Goal: Task Accomplishment & Management: Use online tool/utility

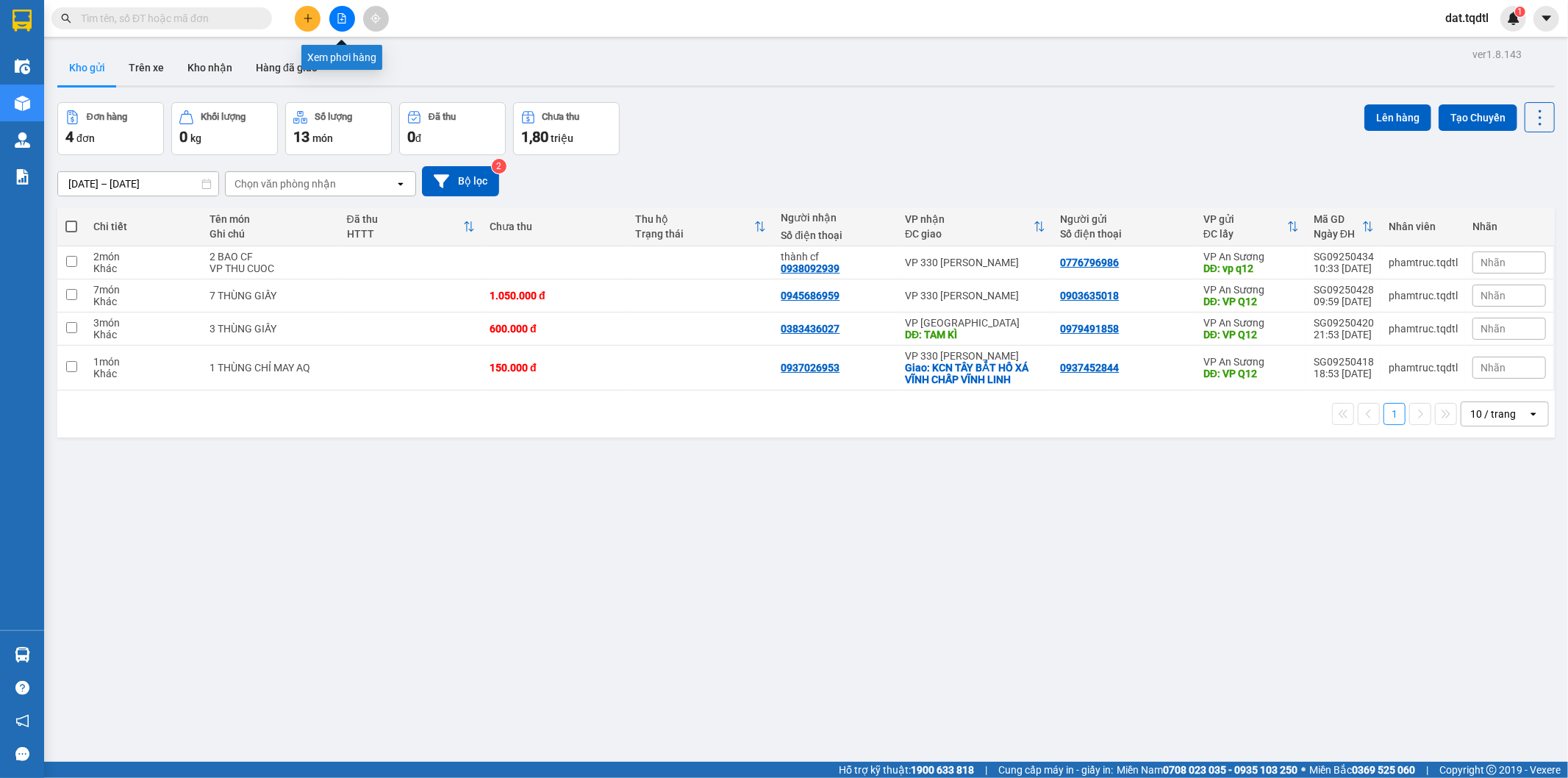
click at [340, 18] on icon "file-add" at bounding box center [342, 18] width 10 height 10
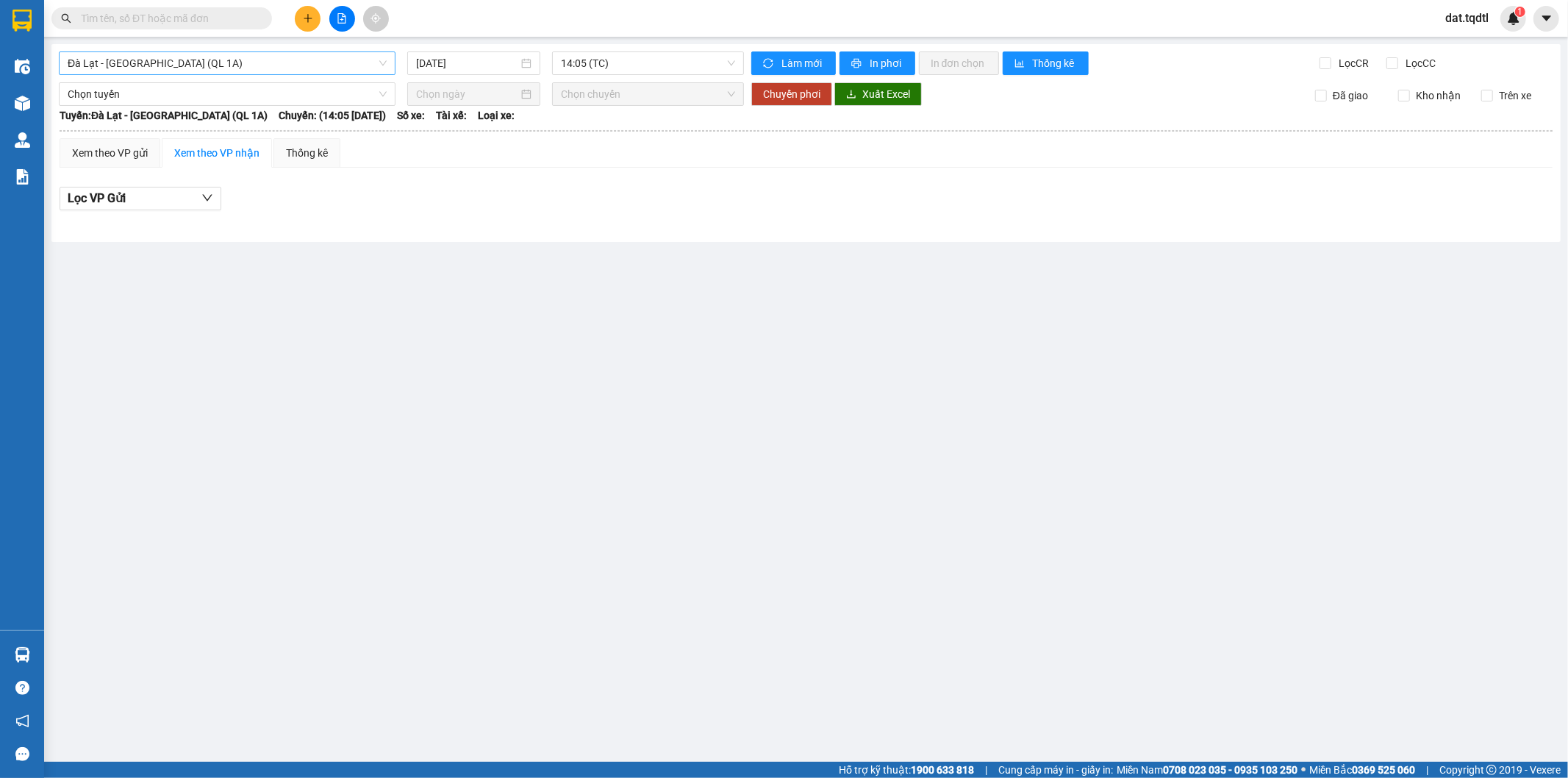
click at [333, 69] on span "Đà Lạt - [GEOGRAPHIC_DATA] (QL 1A)" at bounding box center [227, 63] width 319 height 22
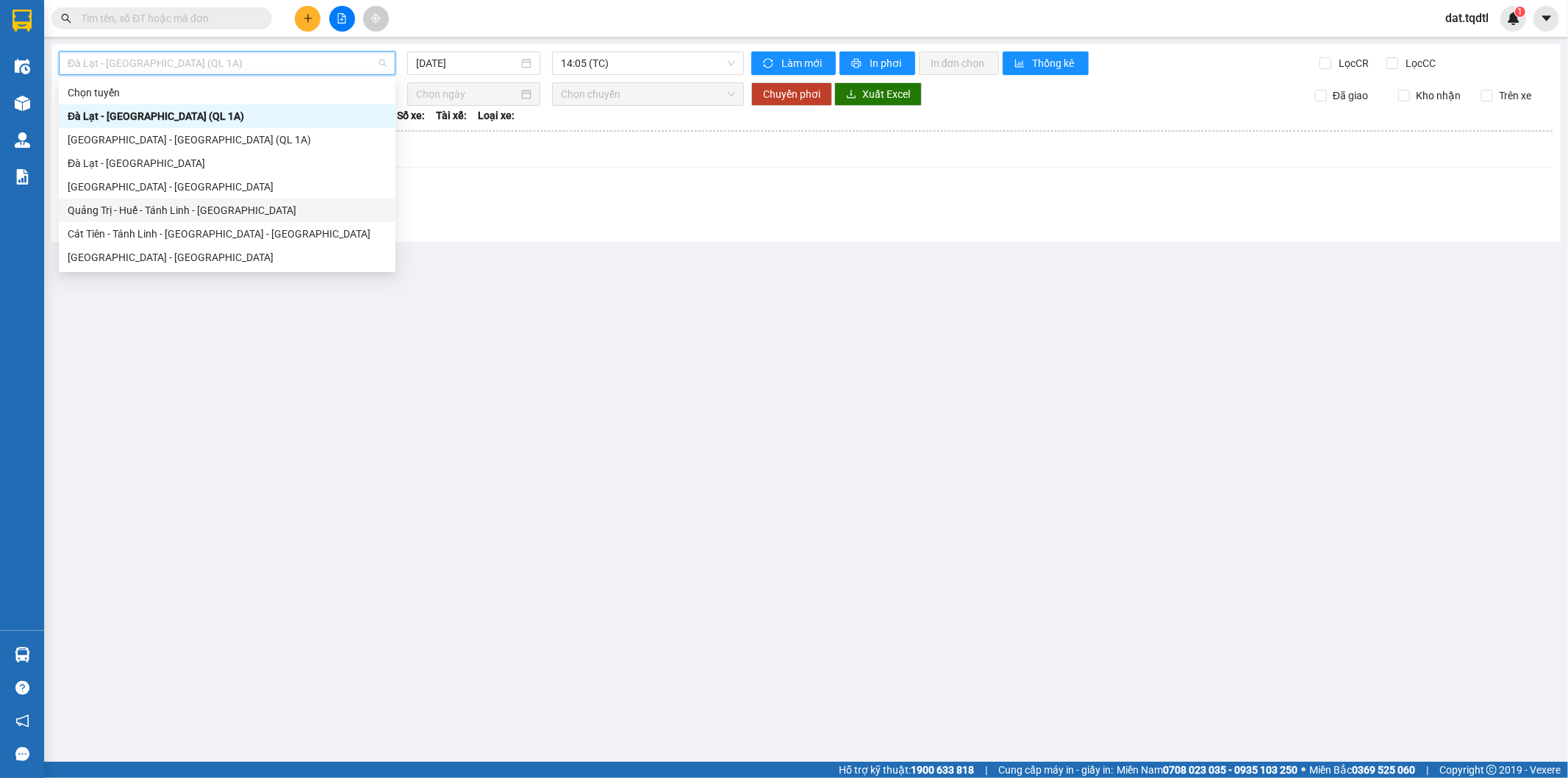
click at [243, 210] on div "Quảng Trị - Huế - Tánh Linh - [GEOGRAPHIC_DATA]" at bounding box center [227, 209] width 319 height 16
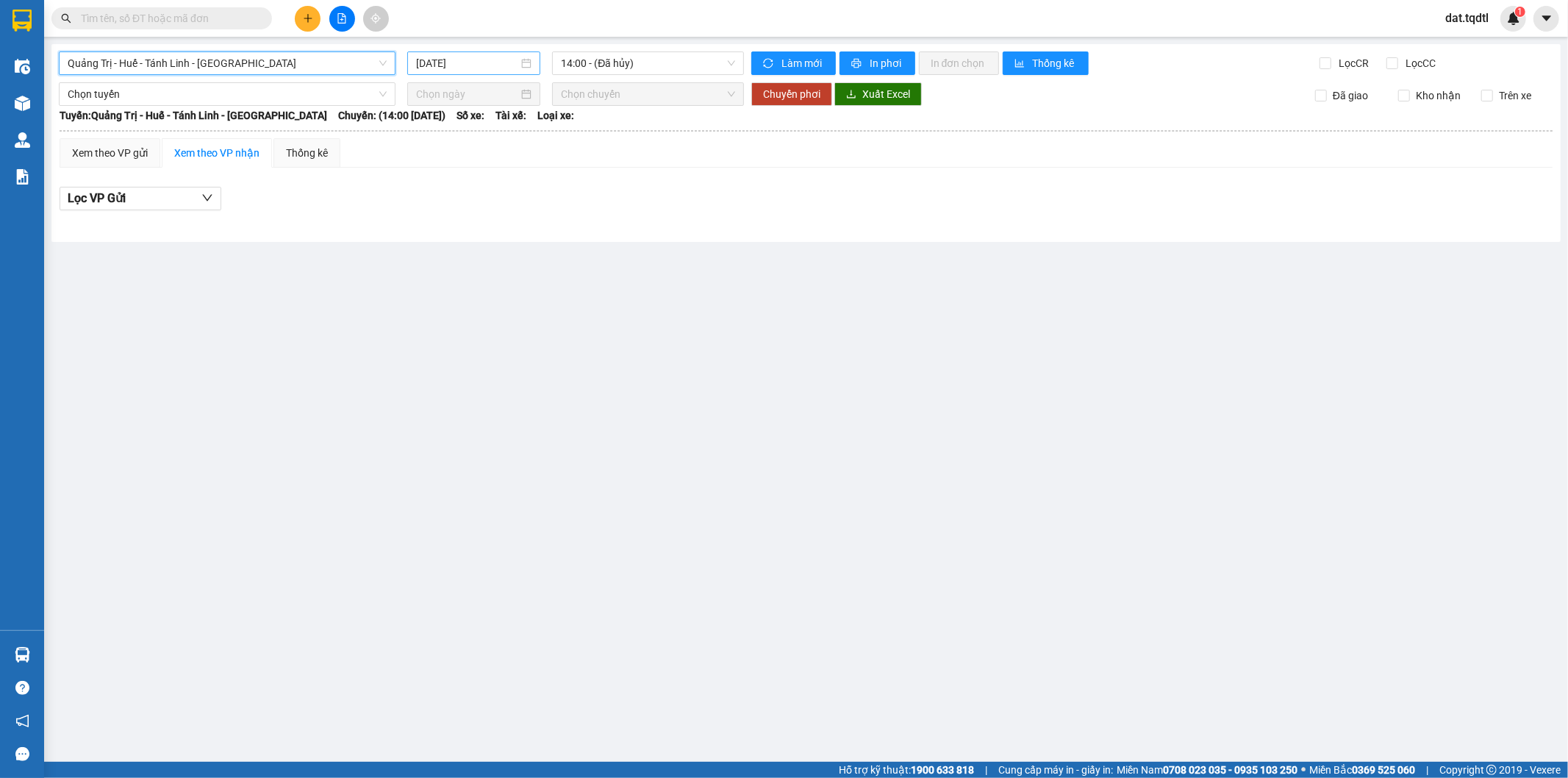
click at [478, 72] on div "[DATE]" at bounding box center [474, 62] width 133 height 23
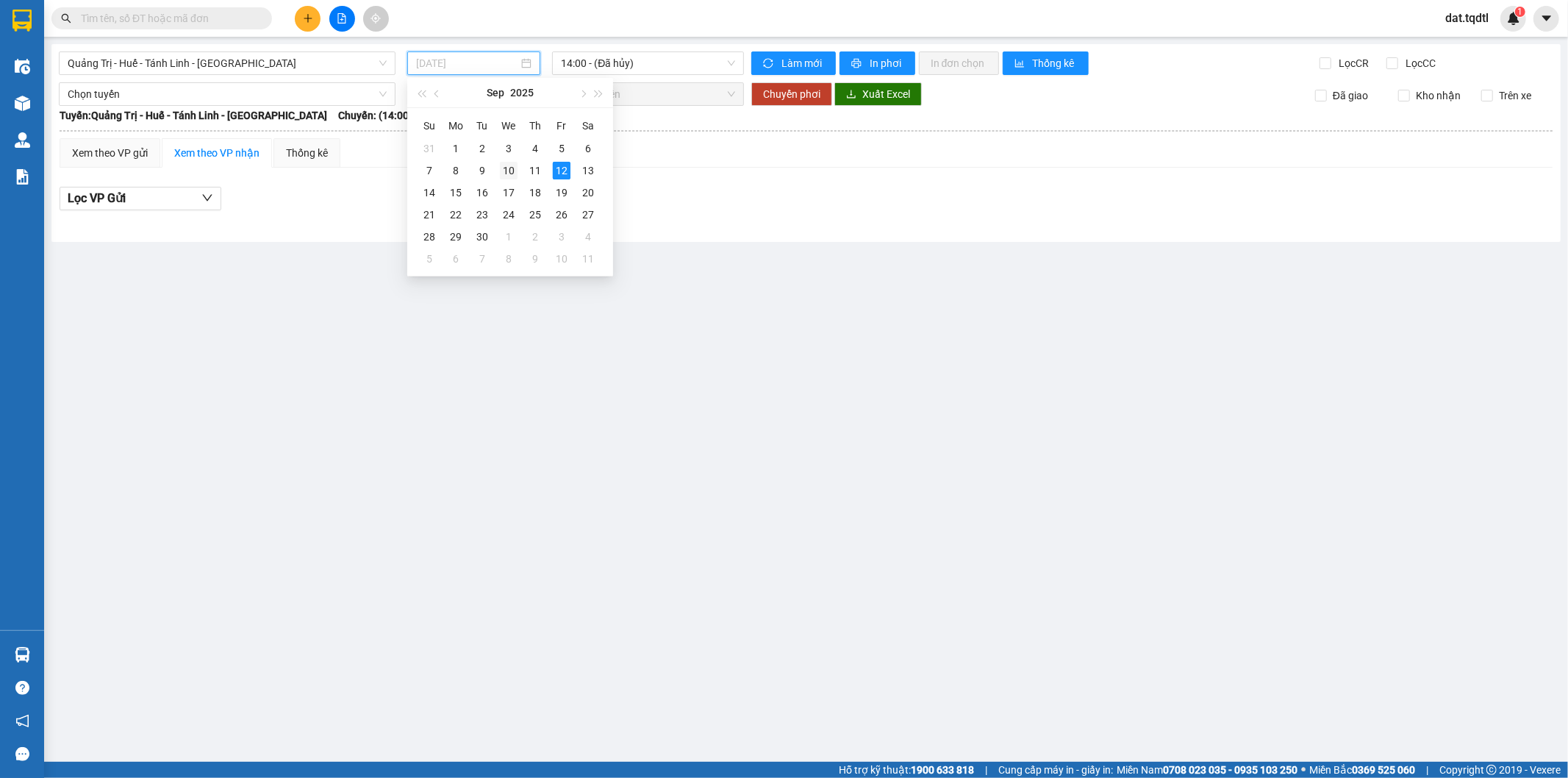
click at [507, 172] on div "10" at bounding box center [508, 170] width 18 height 18
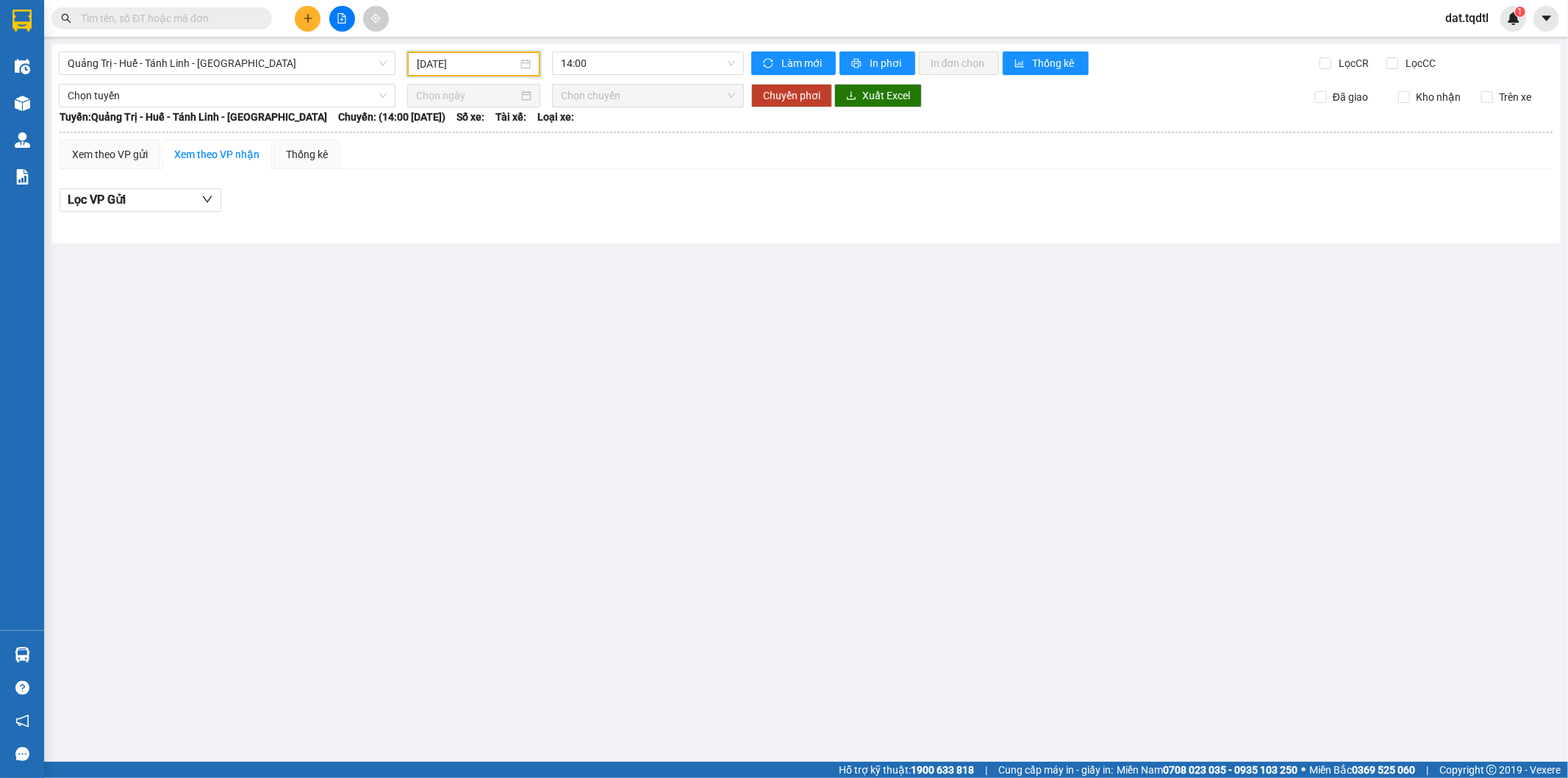
click at [515, 69] on input "[DATE]" at bounding box center [467, 63] width 101 height 16
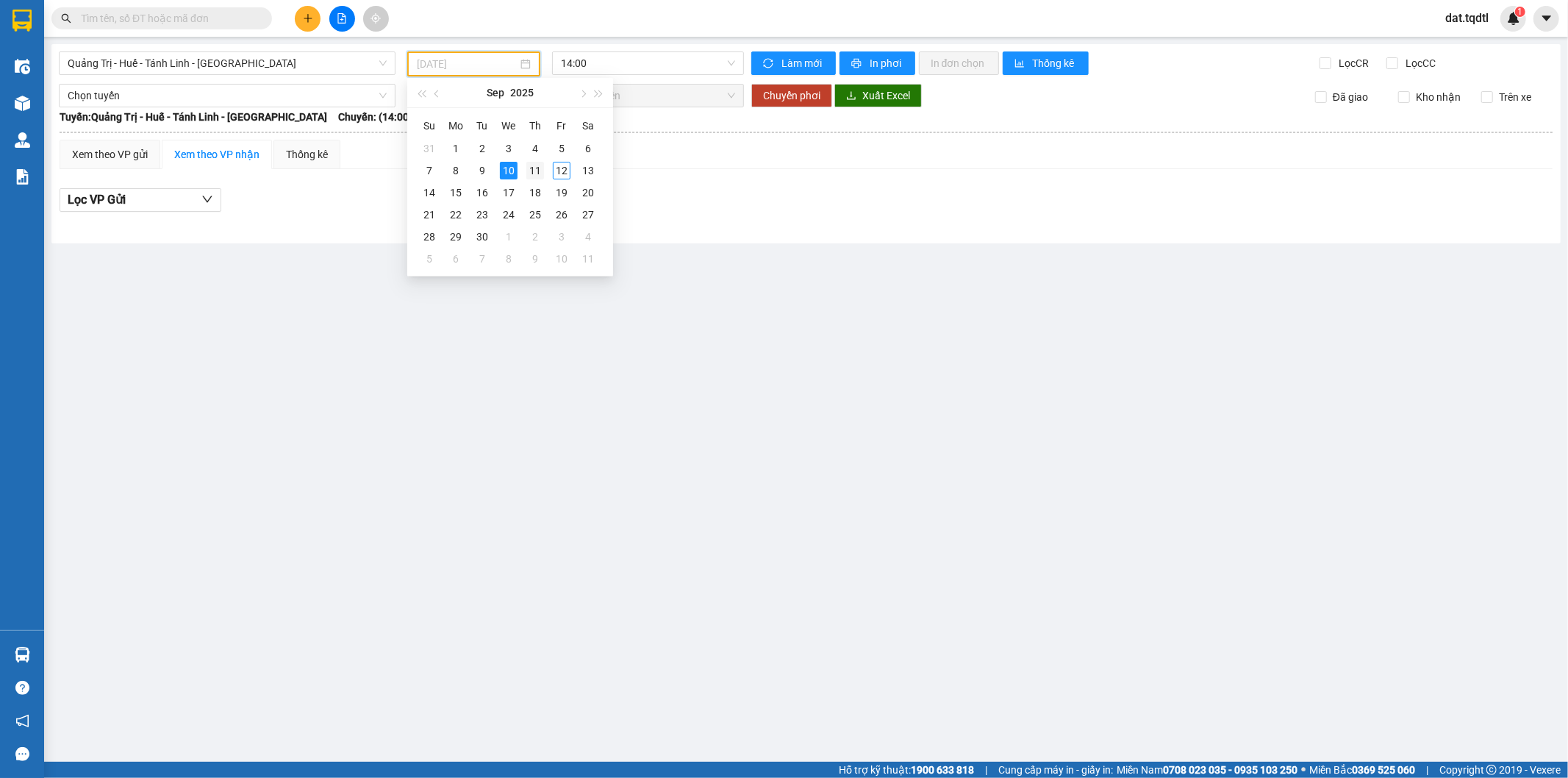
click at [544, 173] on td "11" at bounding box center [535, 170] width 26 height 22
type input "[DATE]"
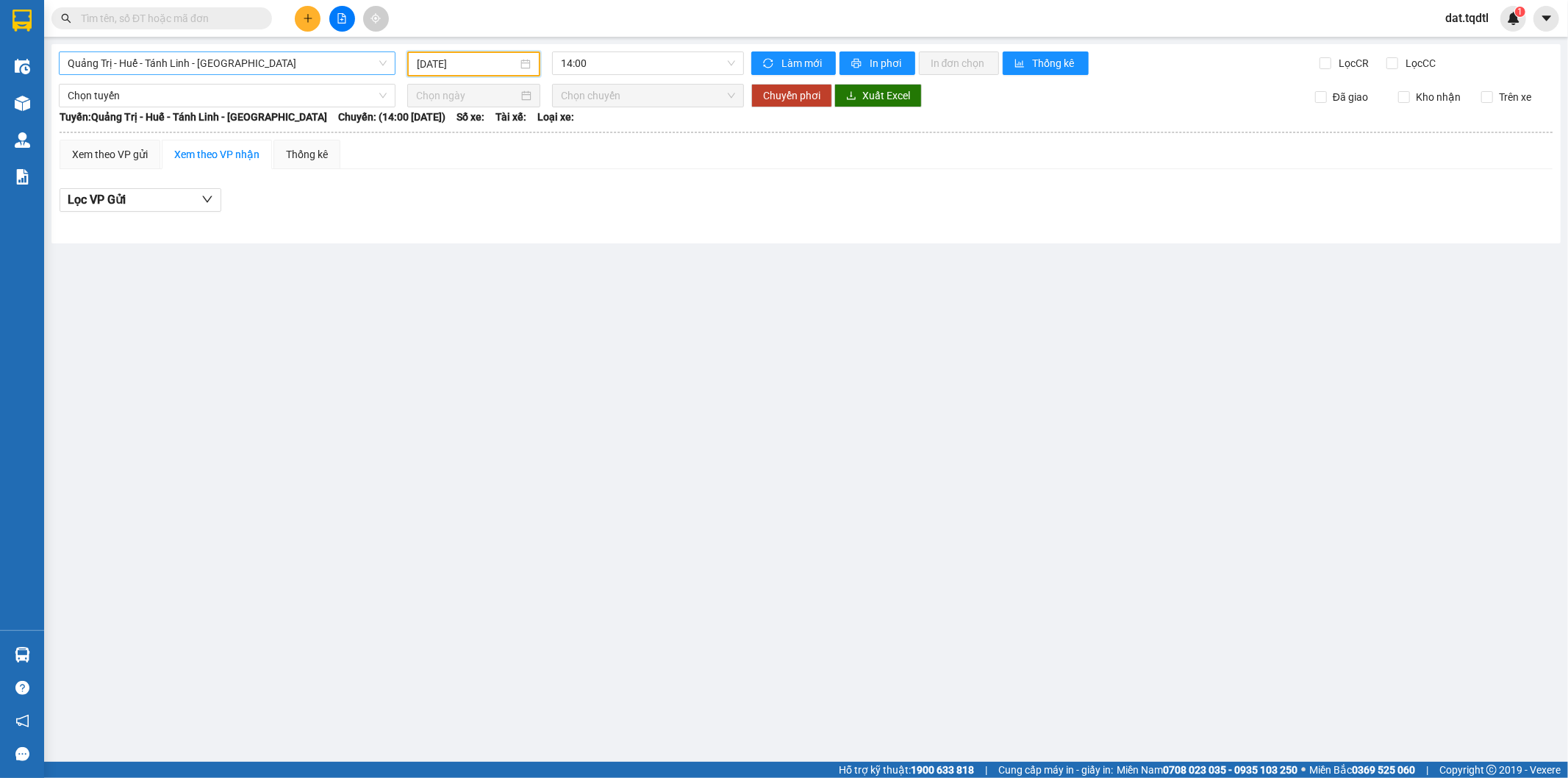
click at [284, 69] on span "Quảng Trị - Huế - Tánh Linh - [GEOGRAPHIC_DATA]" at bounding box center [227, 63] width 319 height 22
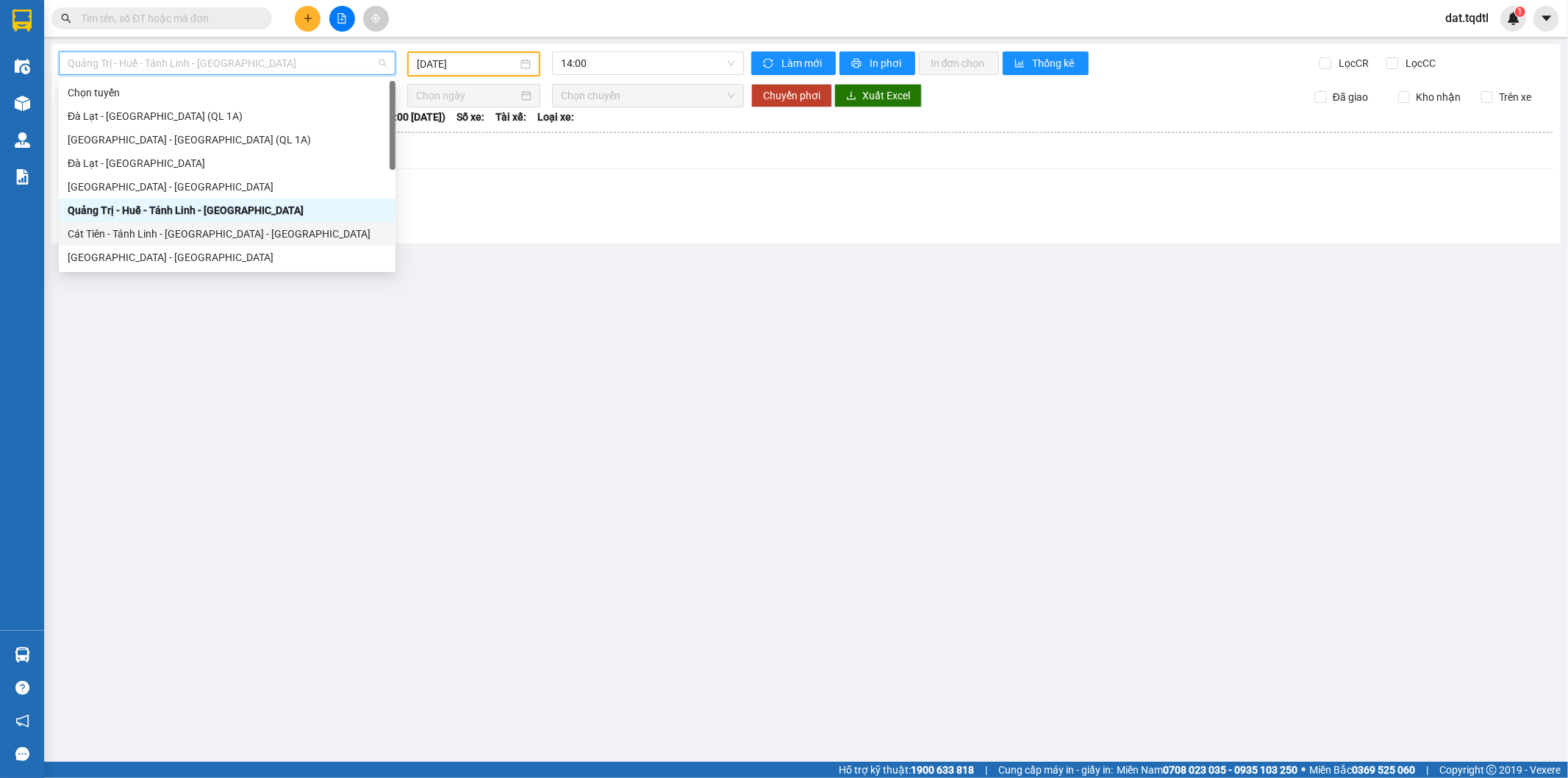
click at [247, 233] on div "Cát Tiên - Tánh Linh - [GEOGRAPHIC_DATA] - [GEOGRAPHIC_DATA]" at bounding box center [227, 233] width 319 height 16
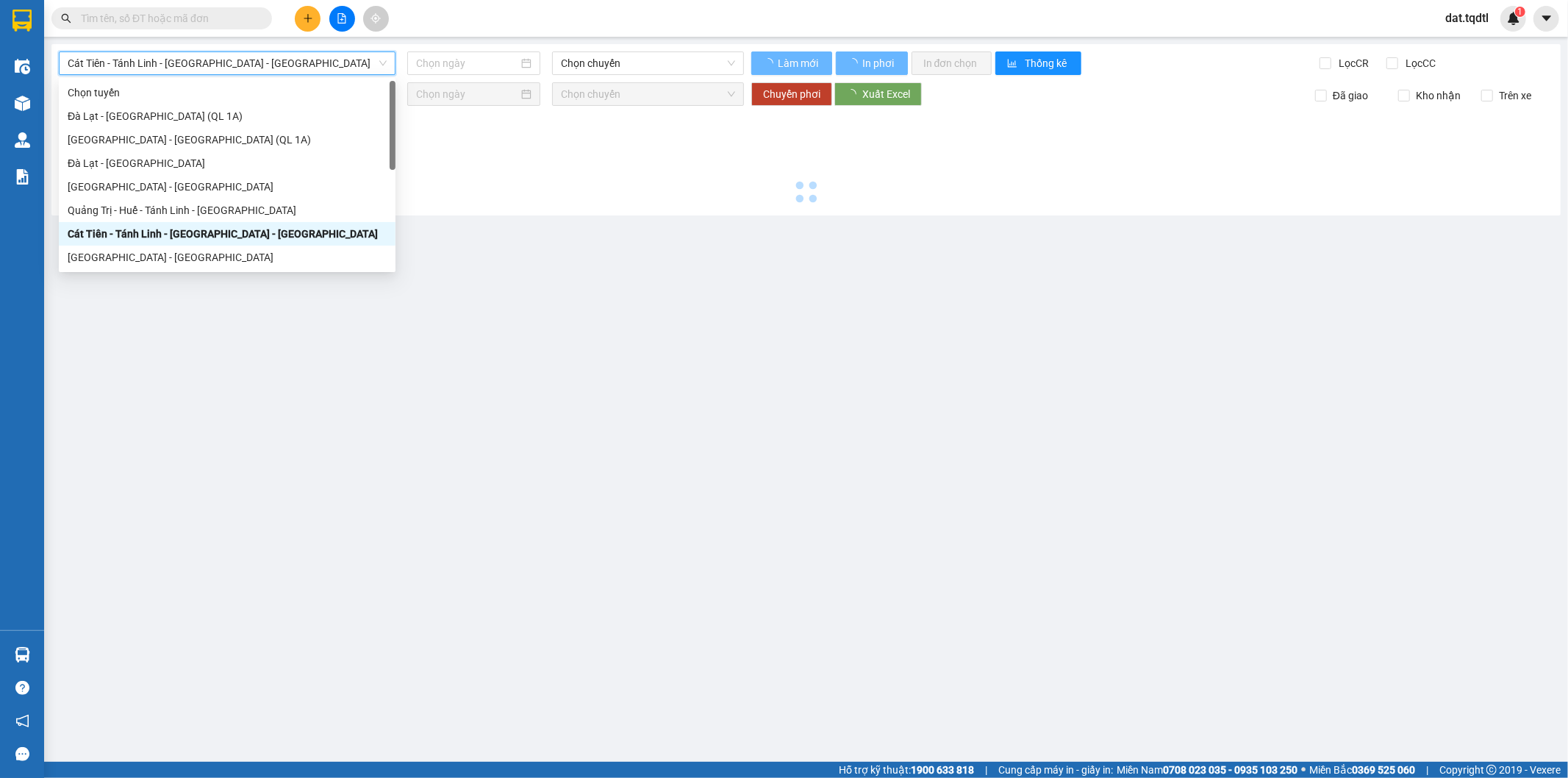
type input "[DATE]"
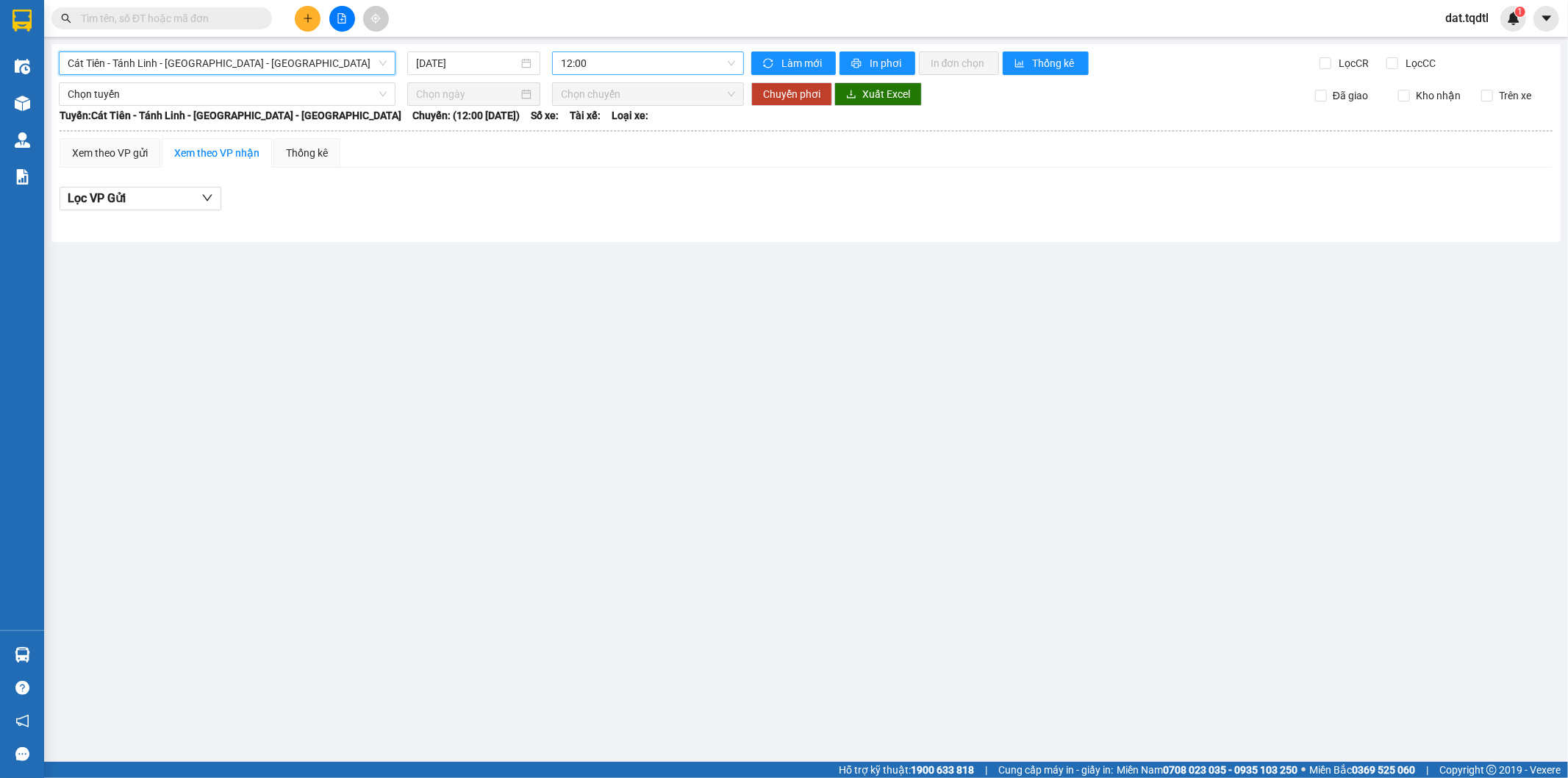
click at [583, 63] on span "12:00" at bounding box center [648, 63] width 173 height 22
click at [610, 137] on div "12:01 - 74H-025.64" at bounding box center [618, 139] width 114 height 16
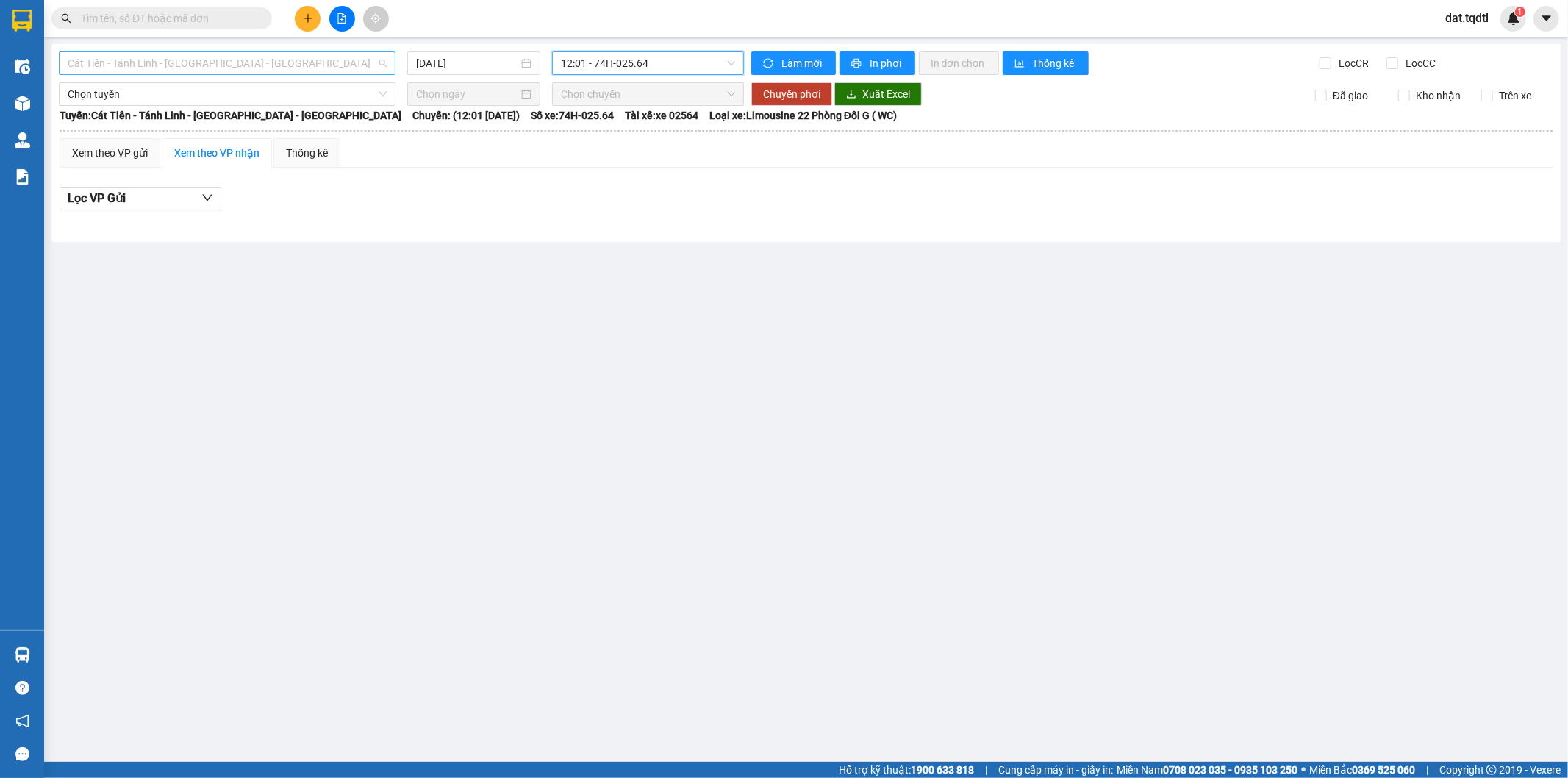
click at [334, 65] on span "Cát Tiên - Tánh Linh - [GEOGRAPHIC_DATA] - [GEOGRAPHIC_DATA]" at bounding box center [227, 63] width 319 height 22
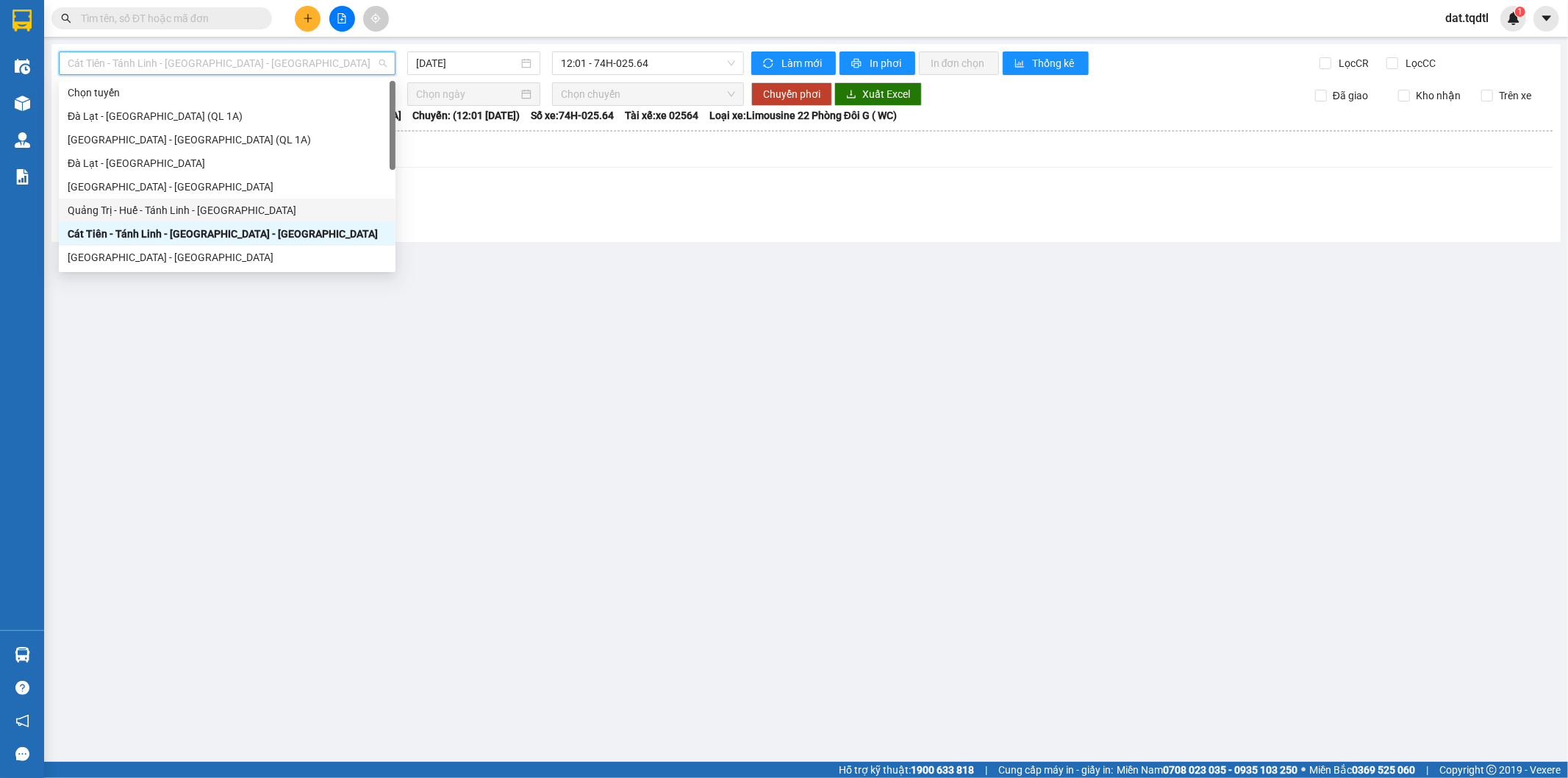
drag, startPoint x: 145, startPoint y: 208, endPoint x: 394, endPoint y: 54, distance: 292.8
click at [145, 208] on div "Quảng Trị - Huế - Tánh Linh - [GEOGRAPHIC_DATA]" at bounding box center [227, 209] width 319 height 16
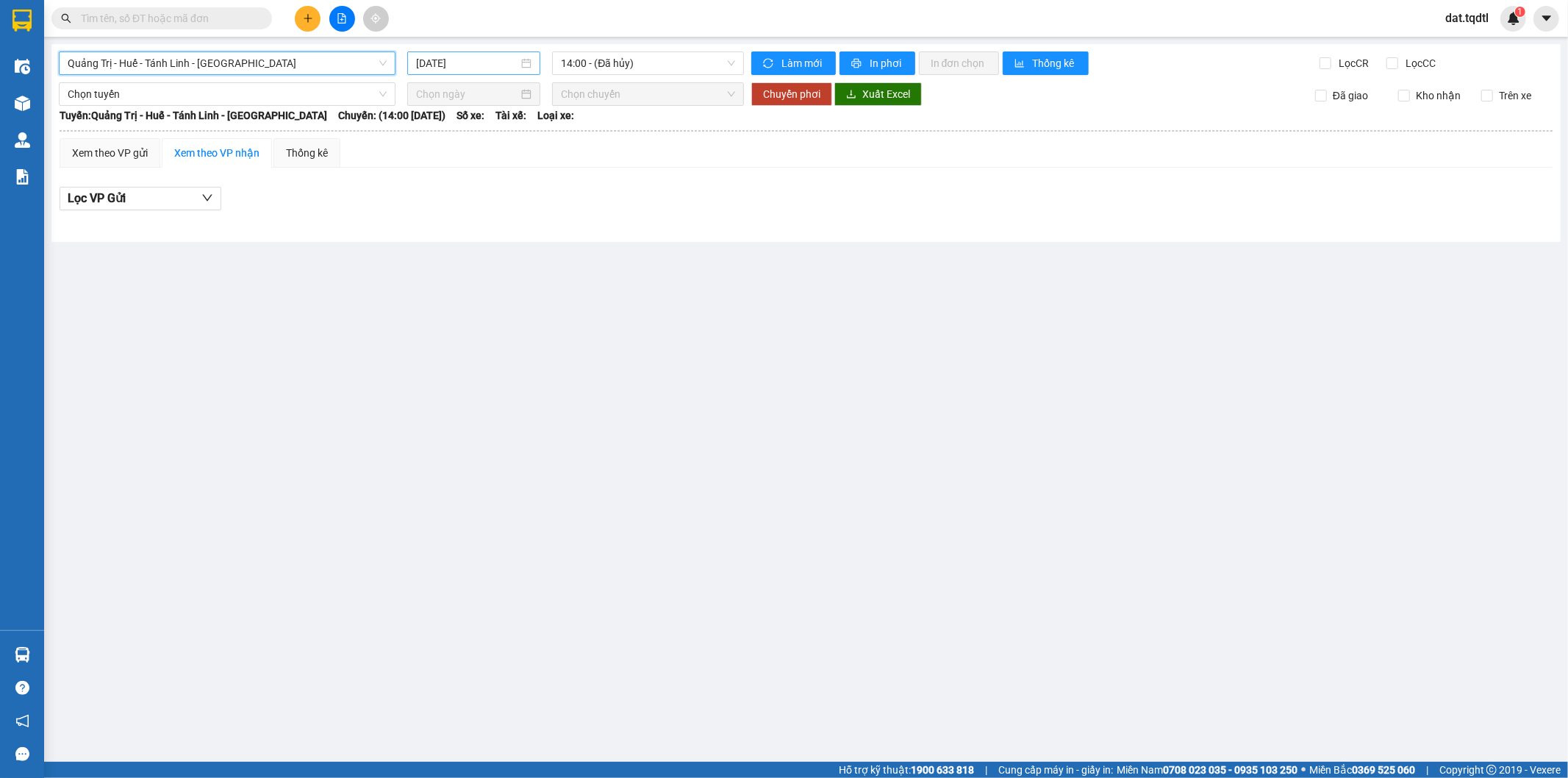
drag, startPoint x: 474, startPoint y: 66, endPoint x: 449, endPoint y: 100, distance: 42.2
click at [474, 67] on input "[DATE]" at bounding box center [467, 62] width 102 height 16
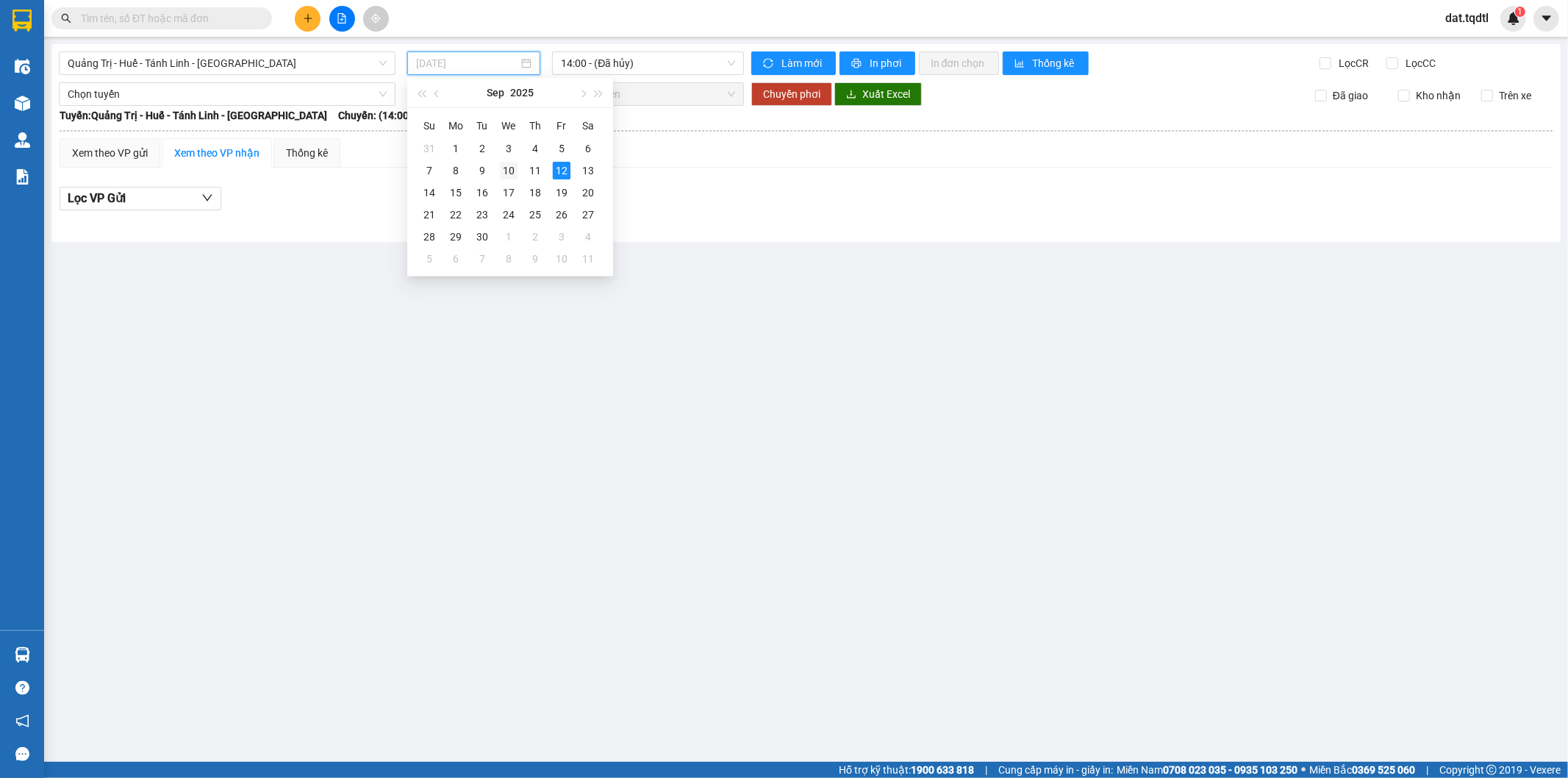
click at [503, 167] on div "10" at bounding box center [508, 170] width 18 height 18
type input "[DATE]"
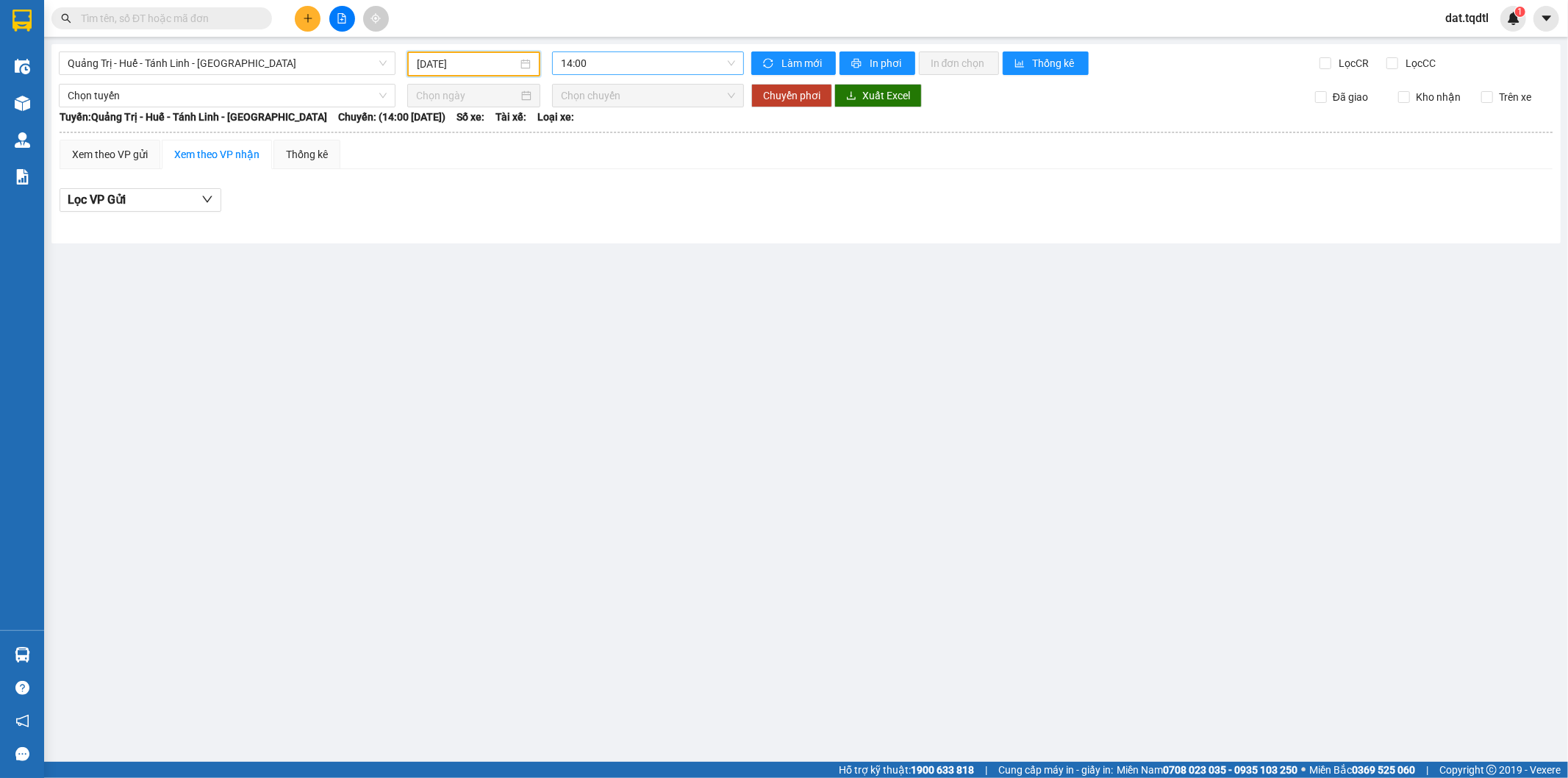
click at [642, 68] on span "14:00" at bounding box center [648, 63] width 173 height 22
click at [628, 142] on div "14:01 - 74H-025.54" at bounding box center [618, 139] width 114 height 16
